Goal: Check status: Check status

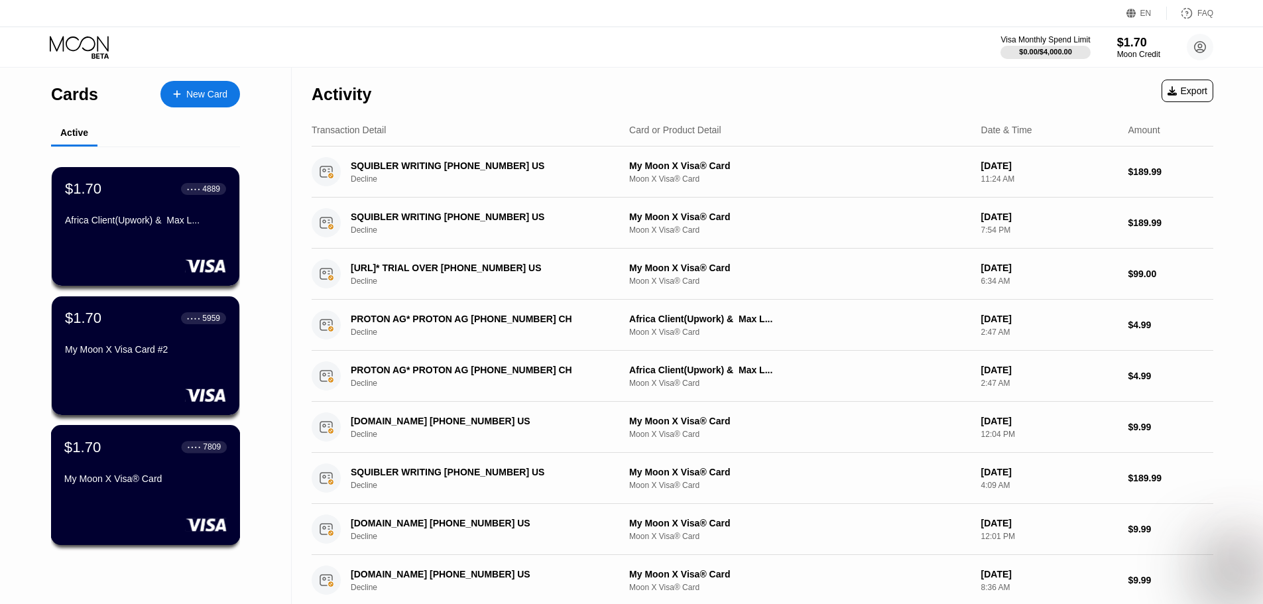
click at [173, 456] on div "$1.70 ● ● ● ● 7809" at bounding box center [145, 446] width 162 height 17
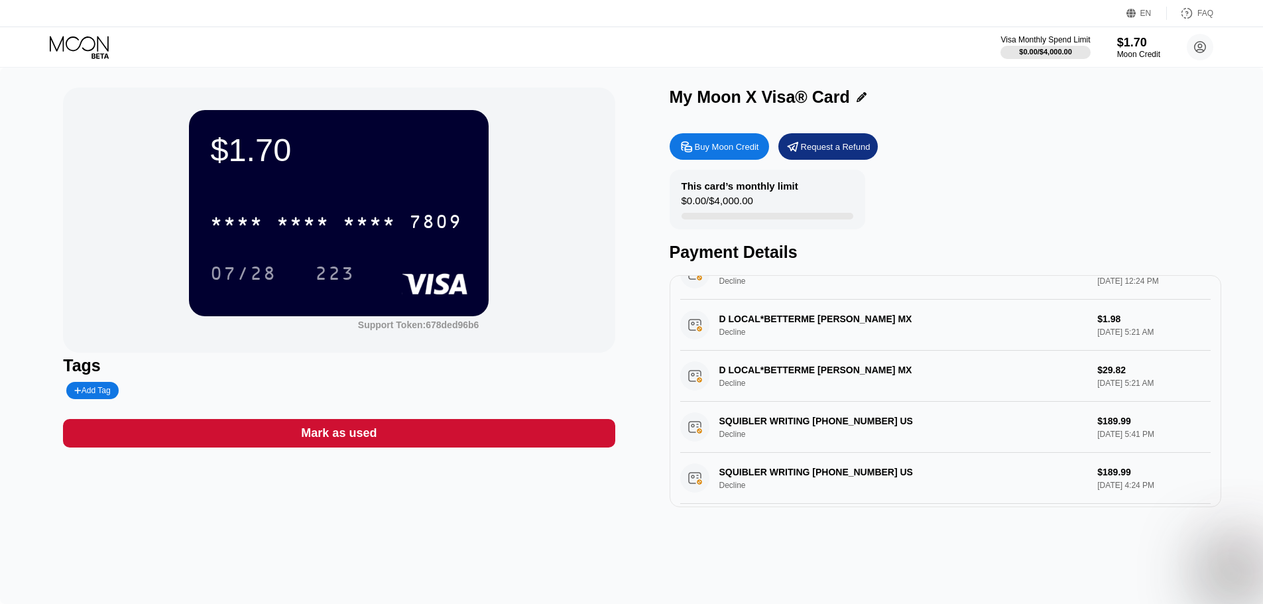
scroll to position [484, 0]
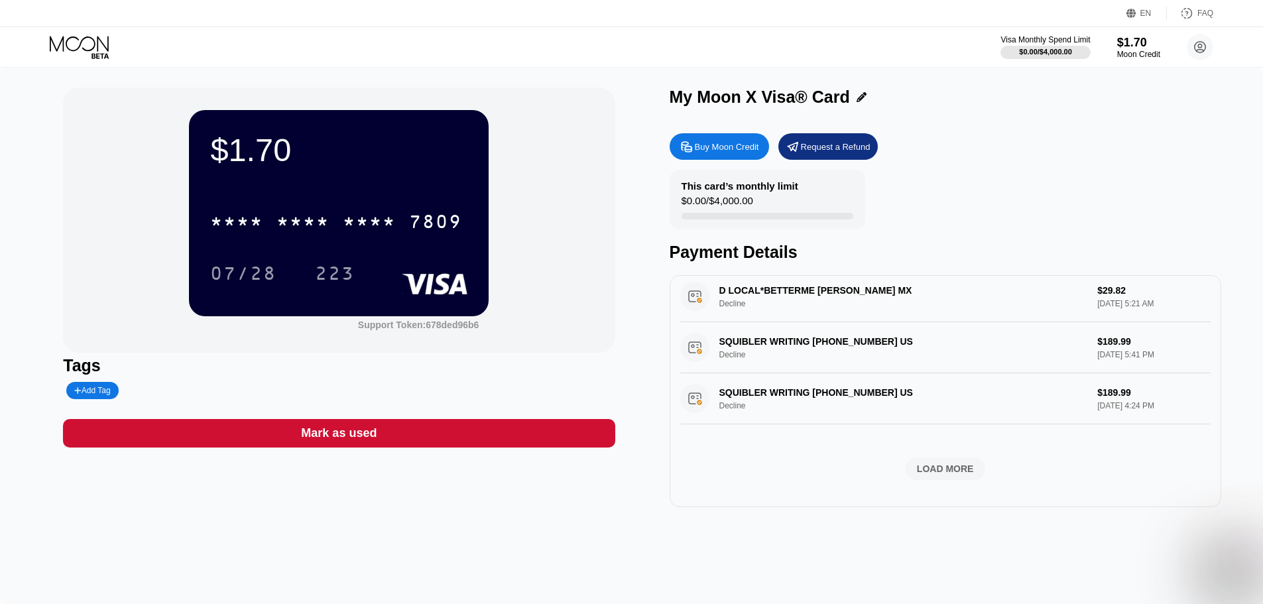
click at [971, 466] on div "LOAD MORE" at bounding box center [946, 469] width 80 height 23
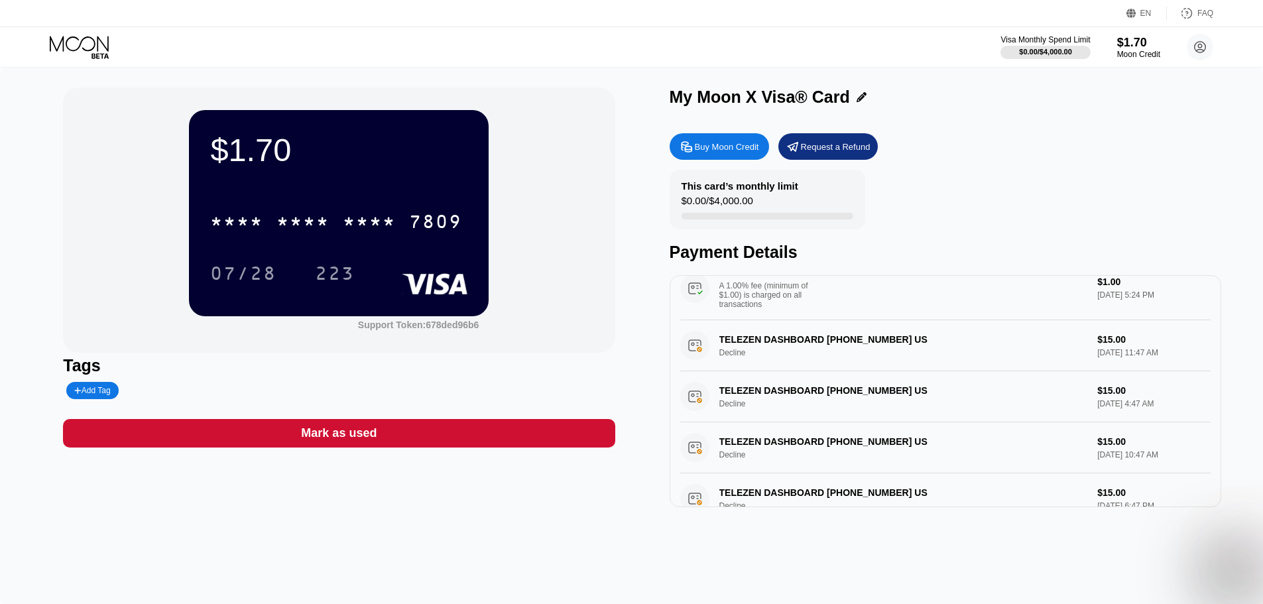
scroll to position [1236, 0]
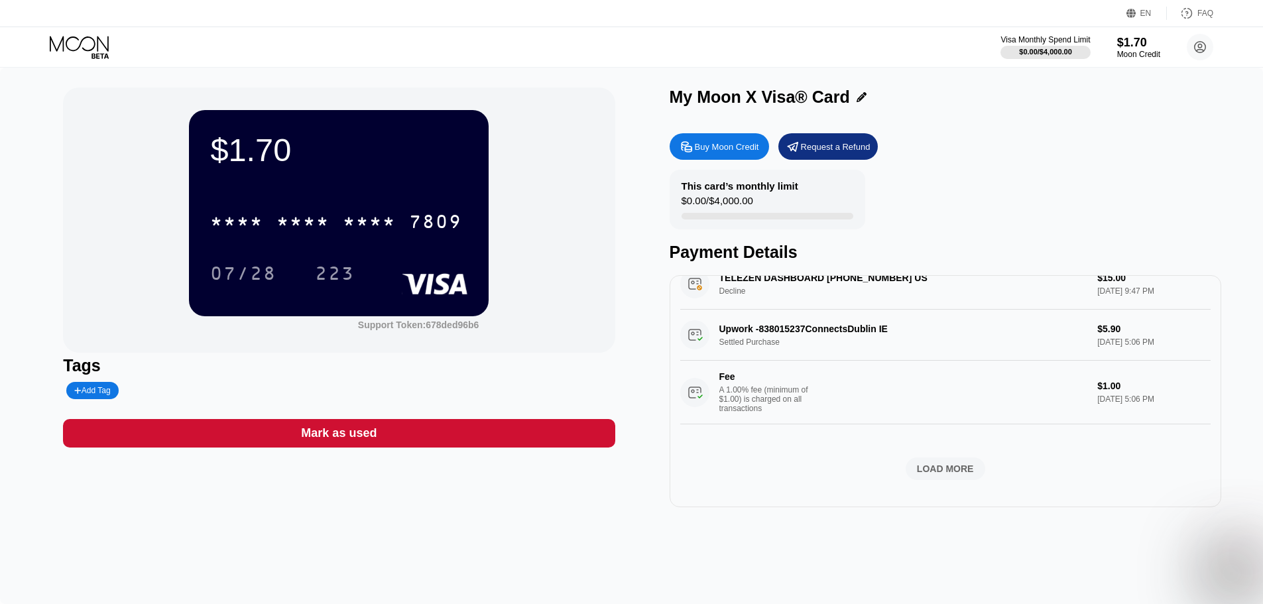
click at [970, 466] on div "LOAD MORE" at bounding box center [946, 469] width 80 height 23
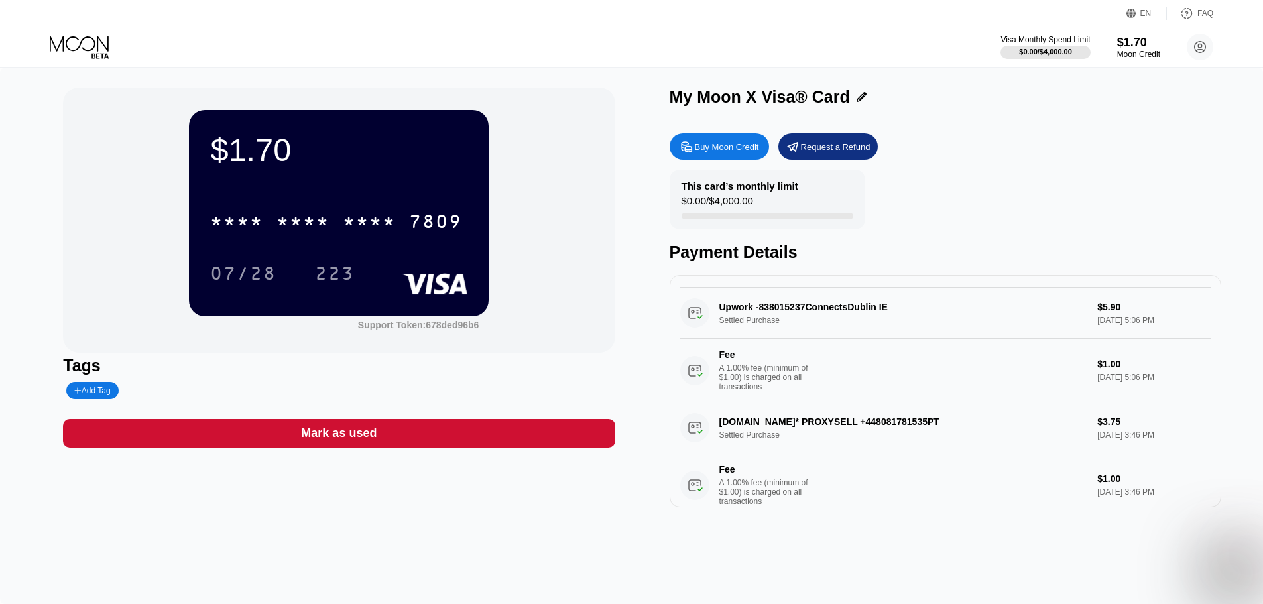
click at [77, 50] on icon at bounding box center [81, 47] width 62 height 23
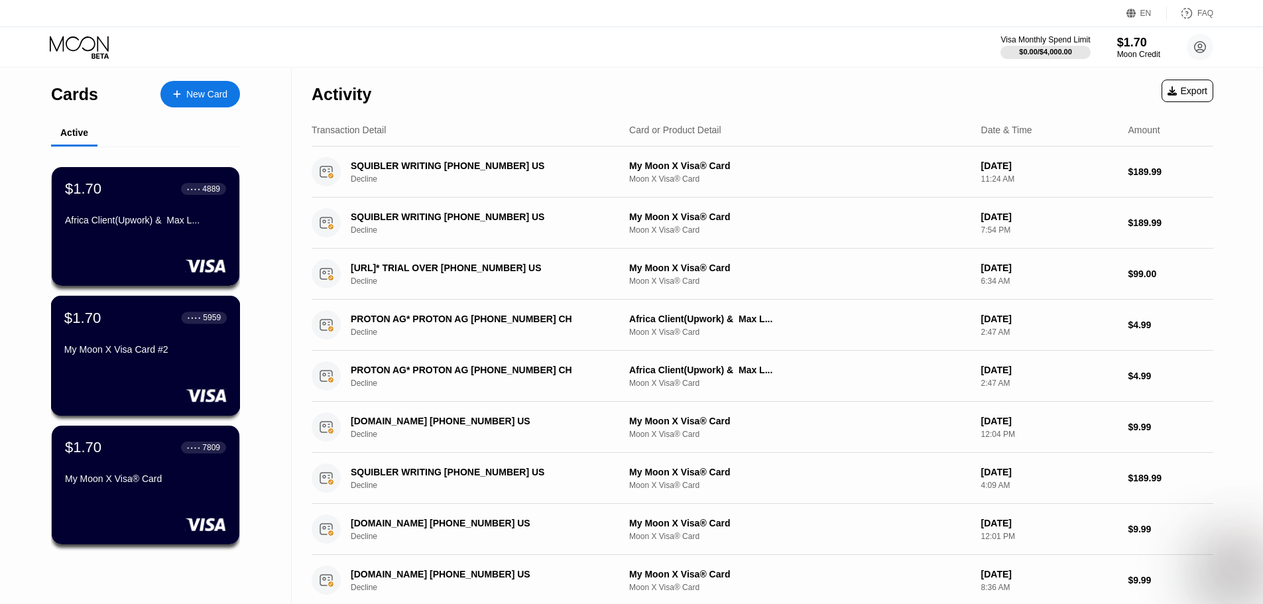
click at [154, 350] on div "My Moon X Visa Card #2" at bounding box center [145, 349] width 162 height 11
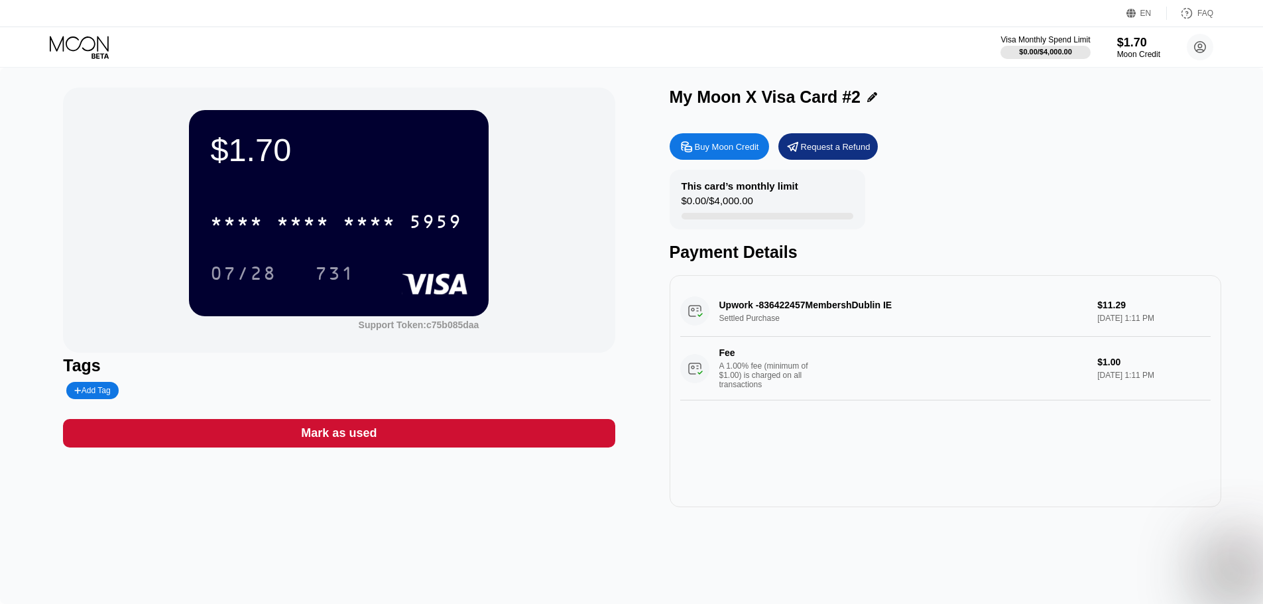
click at [89, 42] on icon at bounding box center [81, 47] width 62 height 23
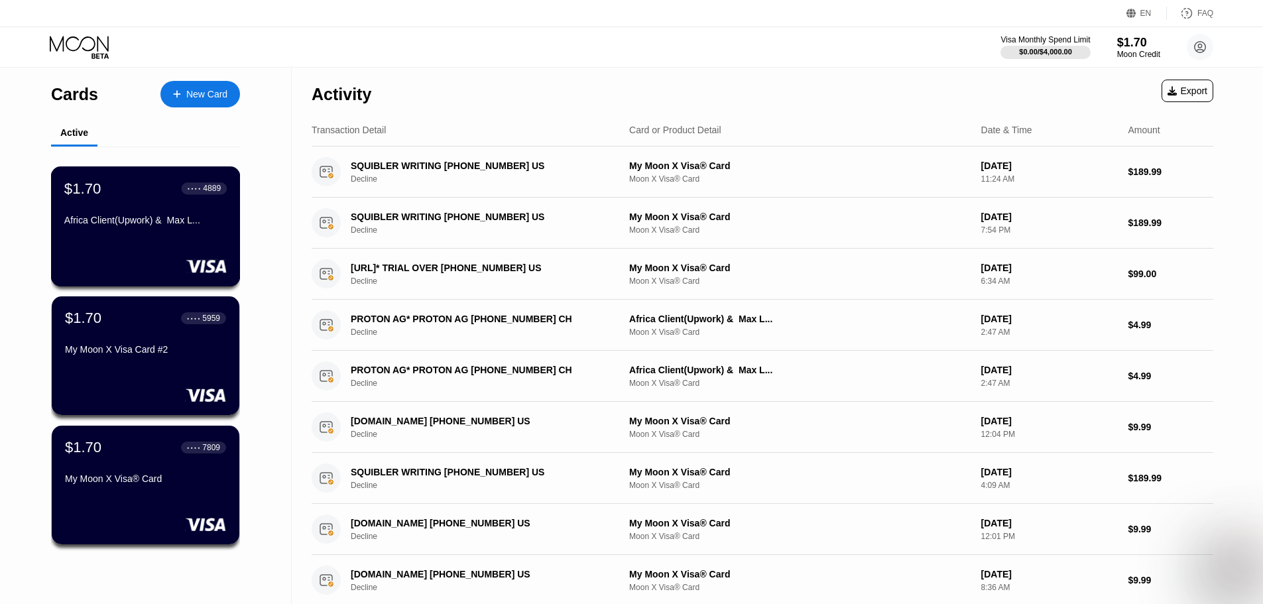
click at [177, 212] on div "$1.70 ● ● ● ● 4889 Africa Client(Upwork) & Max L..." at bounding box center [145, 205] width 162 height 51
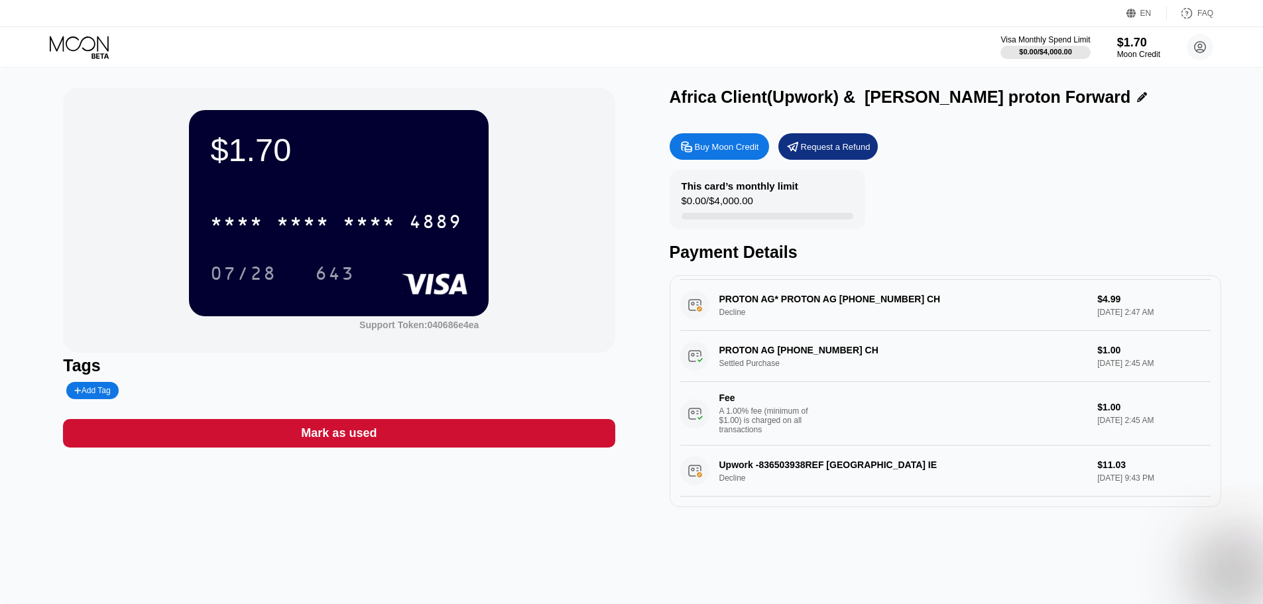
scroll to position [73, 0]
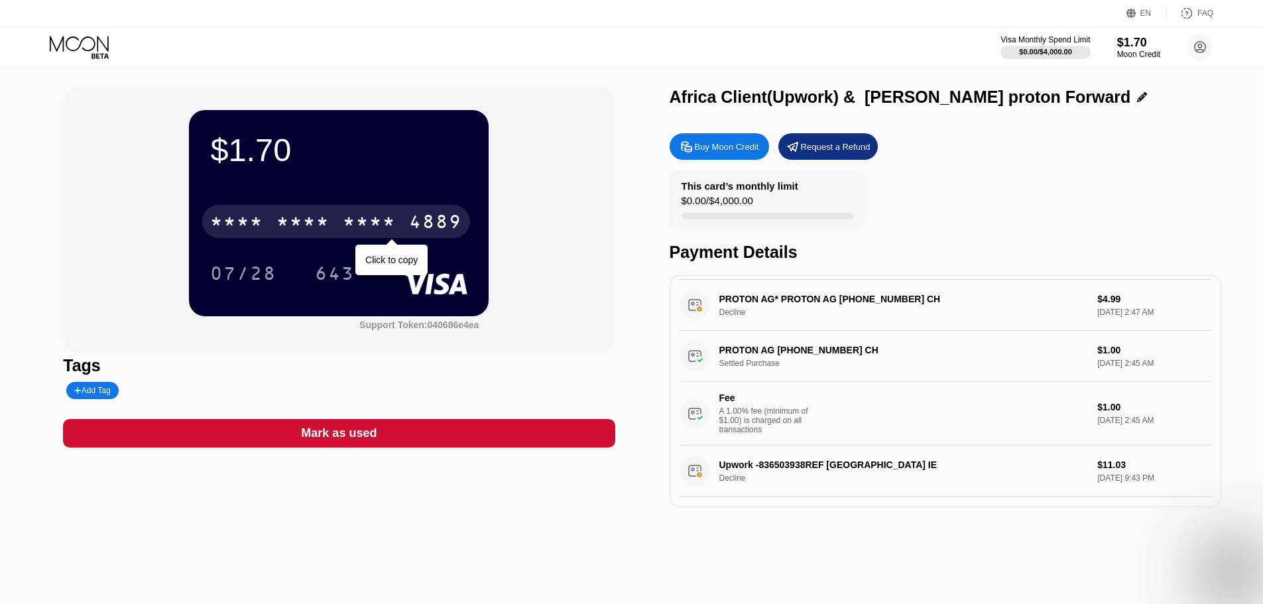
click at [371, 238] on div "* * * * * * * * * * * * 4889" at bounding box center [336, 221] width 268 height 33
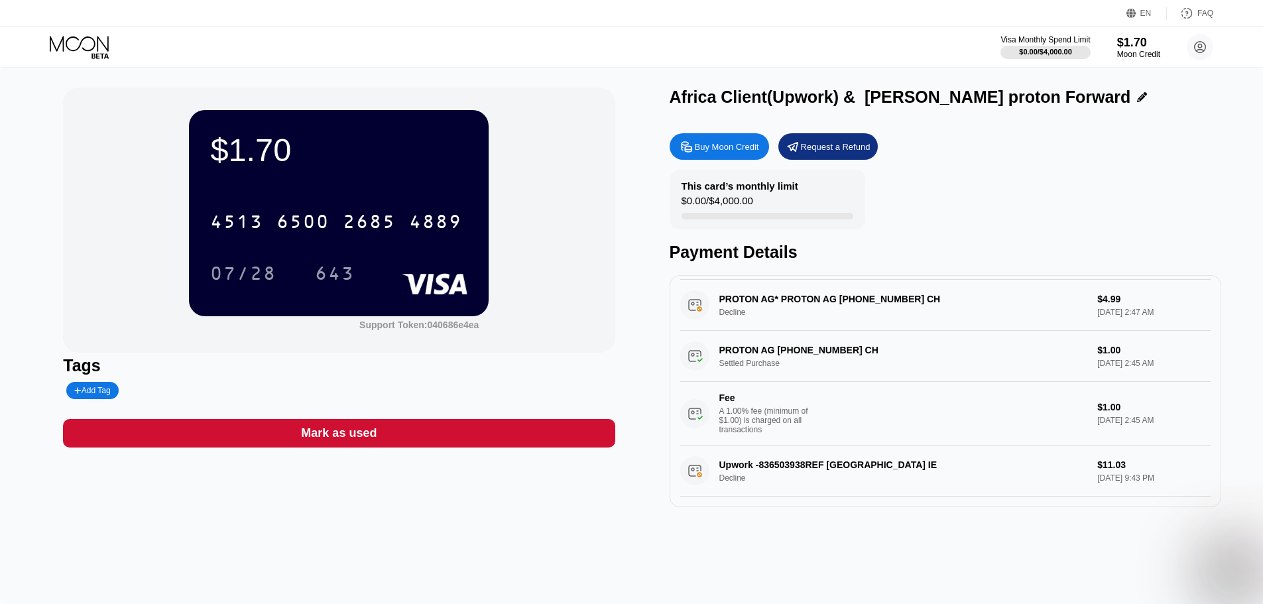
click at [262, 149] on div "$1.70" at bounding box center [338, 149] width 257 height 37
click at [256, 281] on div "07/28" at bounding box center [243, 275] width 66 height 21
click at [281, 278] on div "07/28" at bounding box center [243, 273] width 86 height 33
click at [335, 280] on div "643" at bounding box center [335, 275] width 40 height 21
